Goal: Task Accomplishment & Management: Use online tool/utility

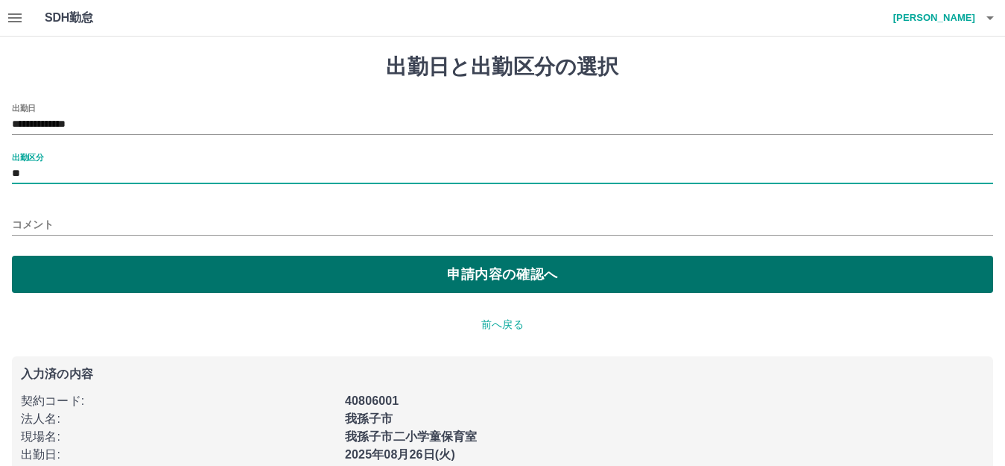
click at [489, 265] on button "申請内容の確認へ" at bounding box center [503, 274] width 982 height 37
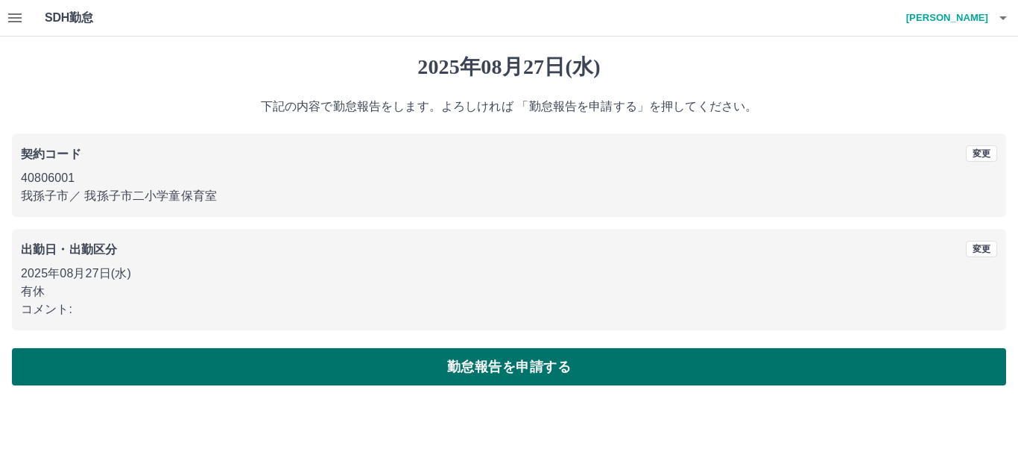
click at [458, 367] on button "勤怠報告を申請する" at bounding box center [509, 366] width 994 height 37
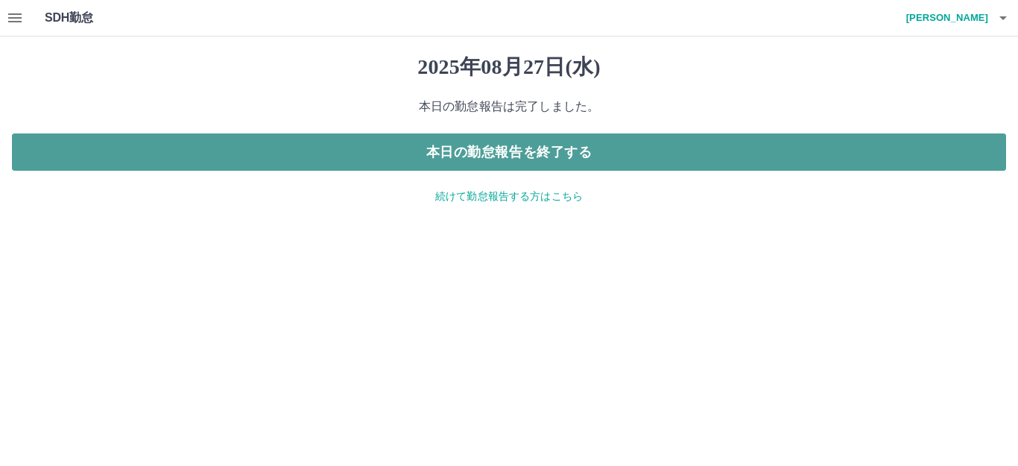
click at [522, 151] on button "本日の勤怠報告を終了する" at bounding box center [509, 151] width 994 height 37
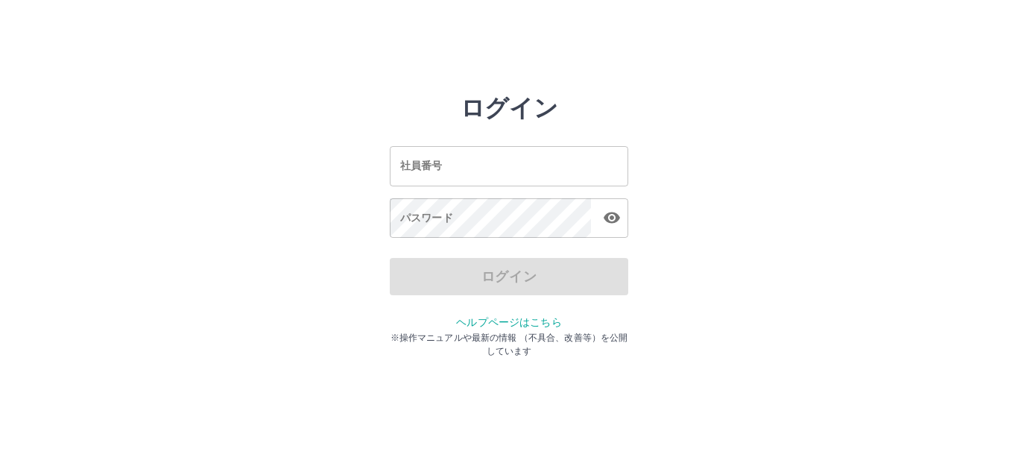
click at [548, 169] on input "社員番号" at bounding box center [509, 166] width 238 height 40
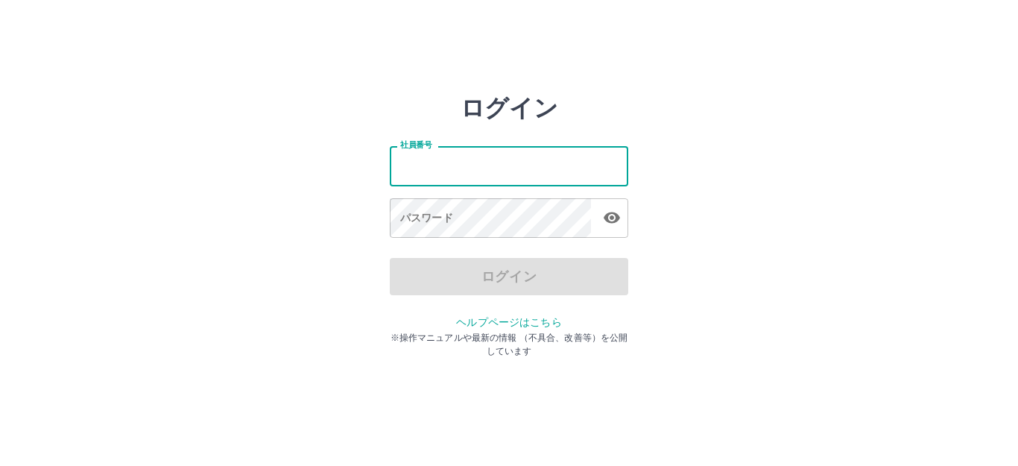
type input "*******"
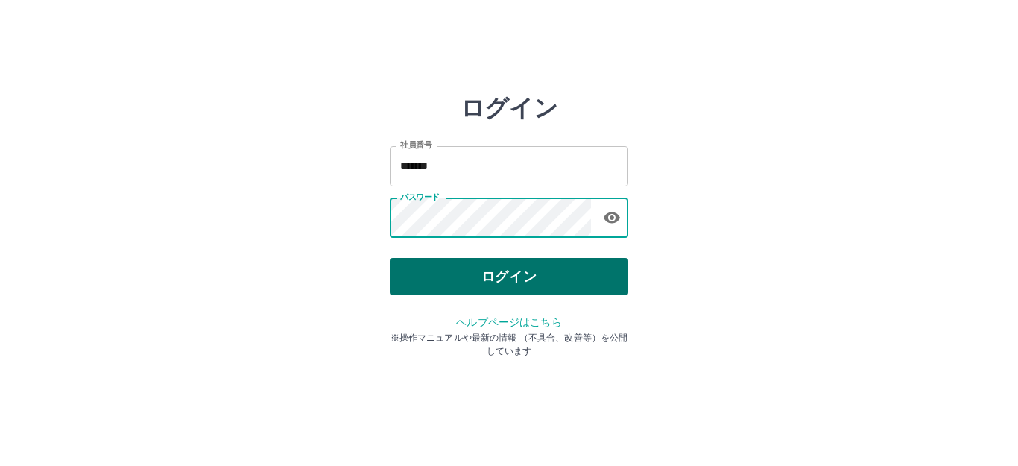
click at [481, 278] on button "ログイン" at bounding box center [509, 276] width 238 height 37
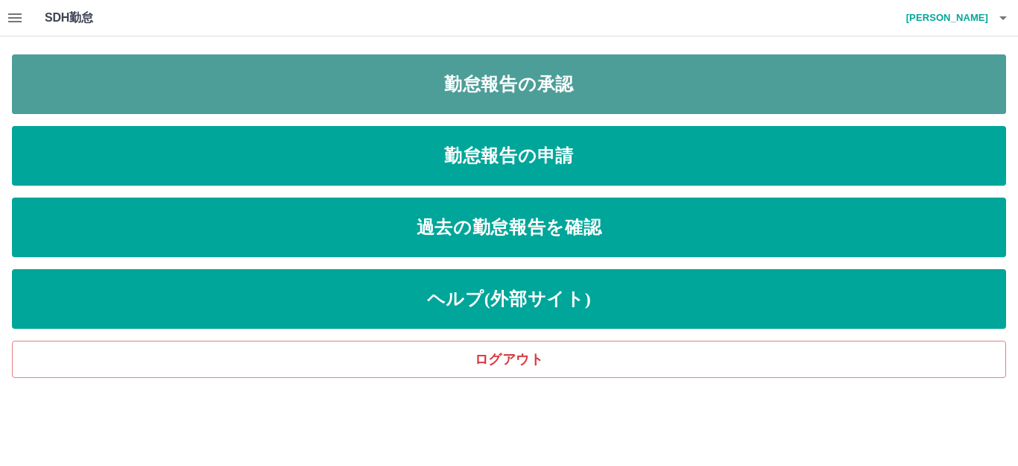
click at [495, 78] on link "勤怠報告の承認" at bounding box center [509, 84] width 994 height 60
